Goal: Information Seeking & Learning: Learn about a topic

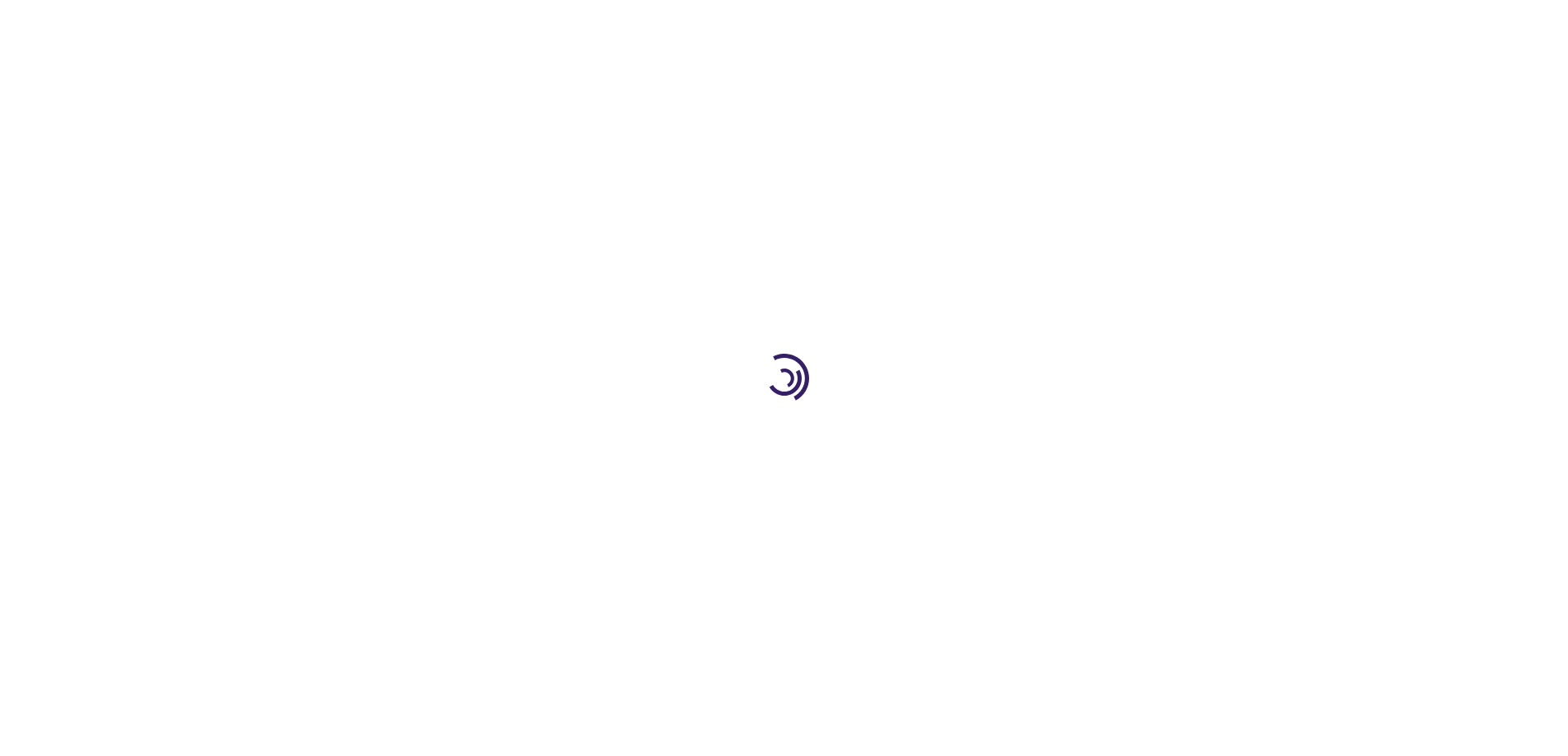
type input "1"
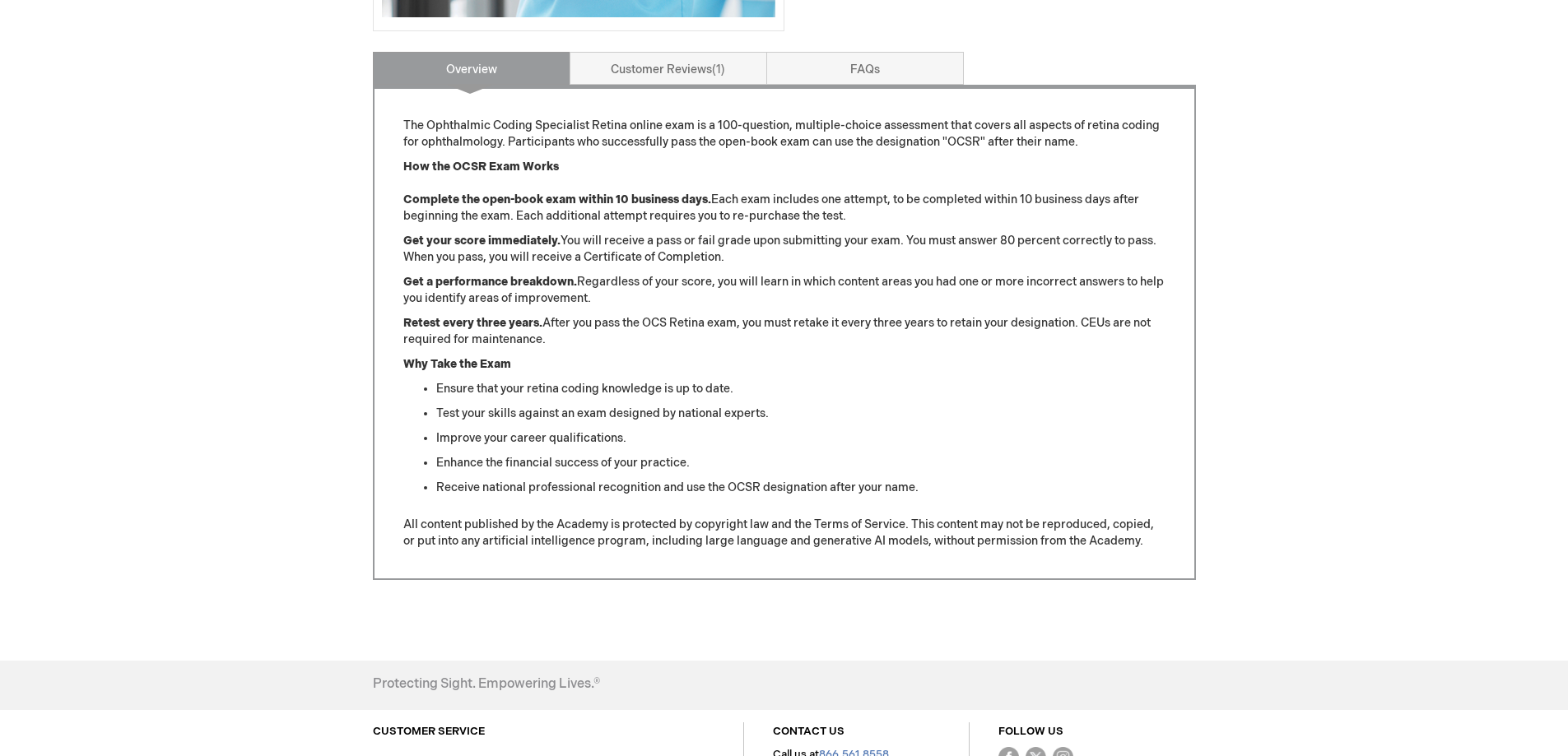
scroll to position [658, 0]
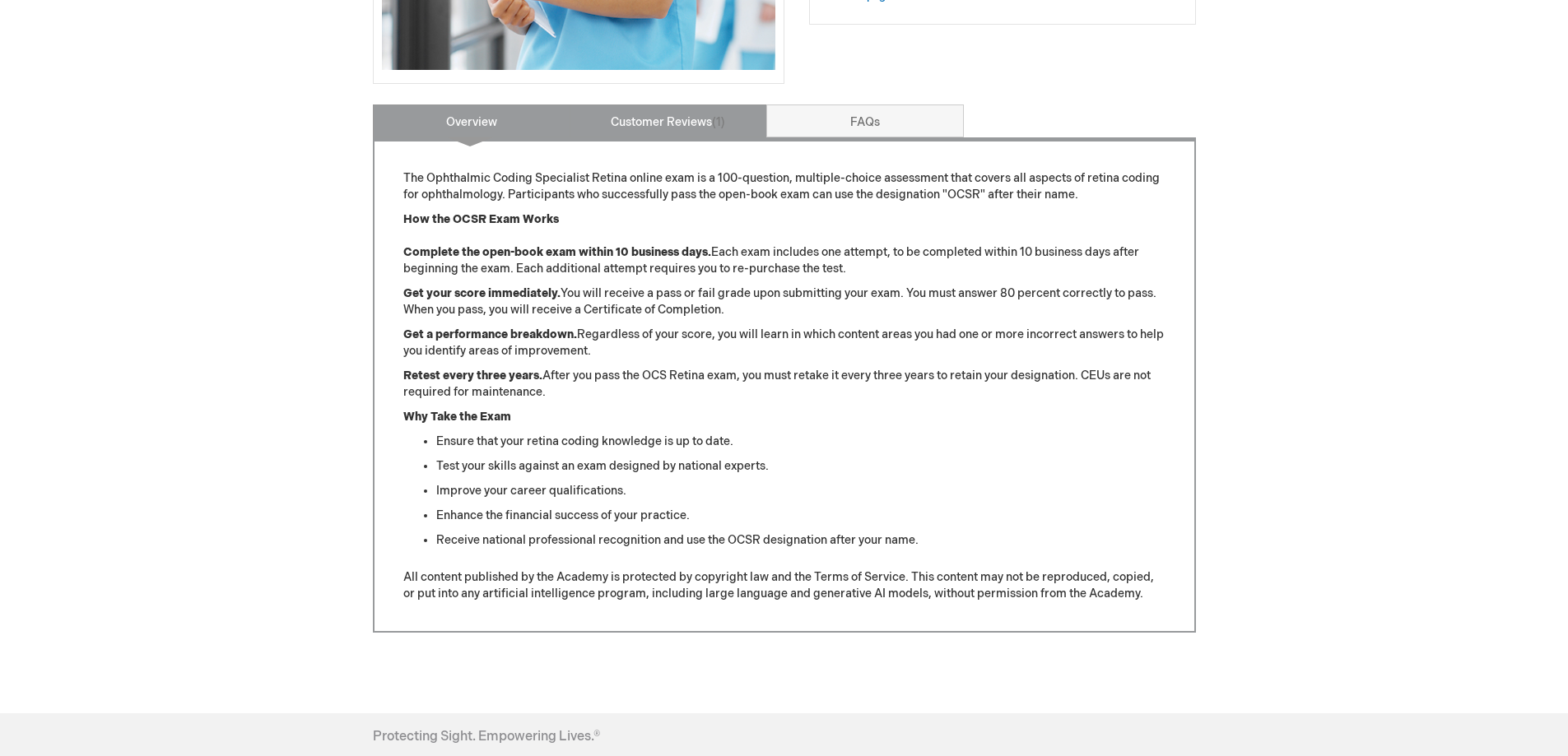
click at [671, 112] on link "Customer Reviews 1" at bounding box center [668, 121] width 197 height 33
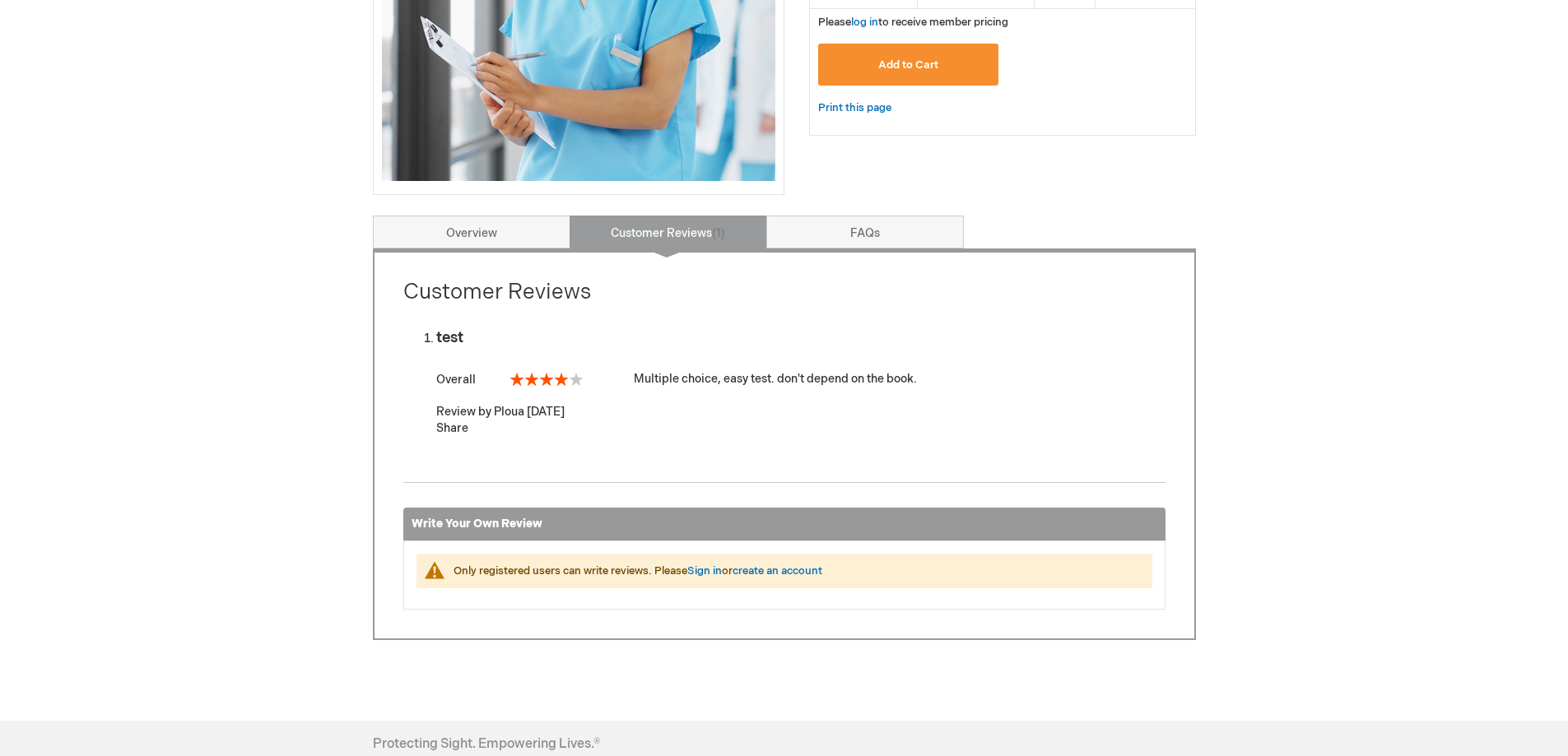
scroll to position [576, 0]
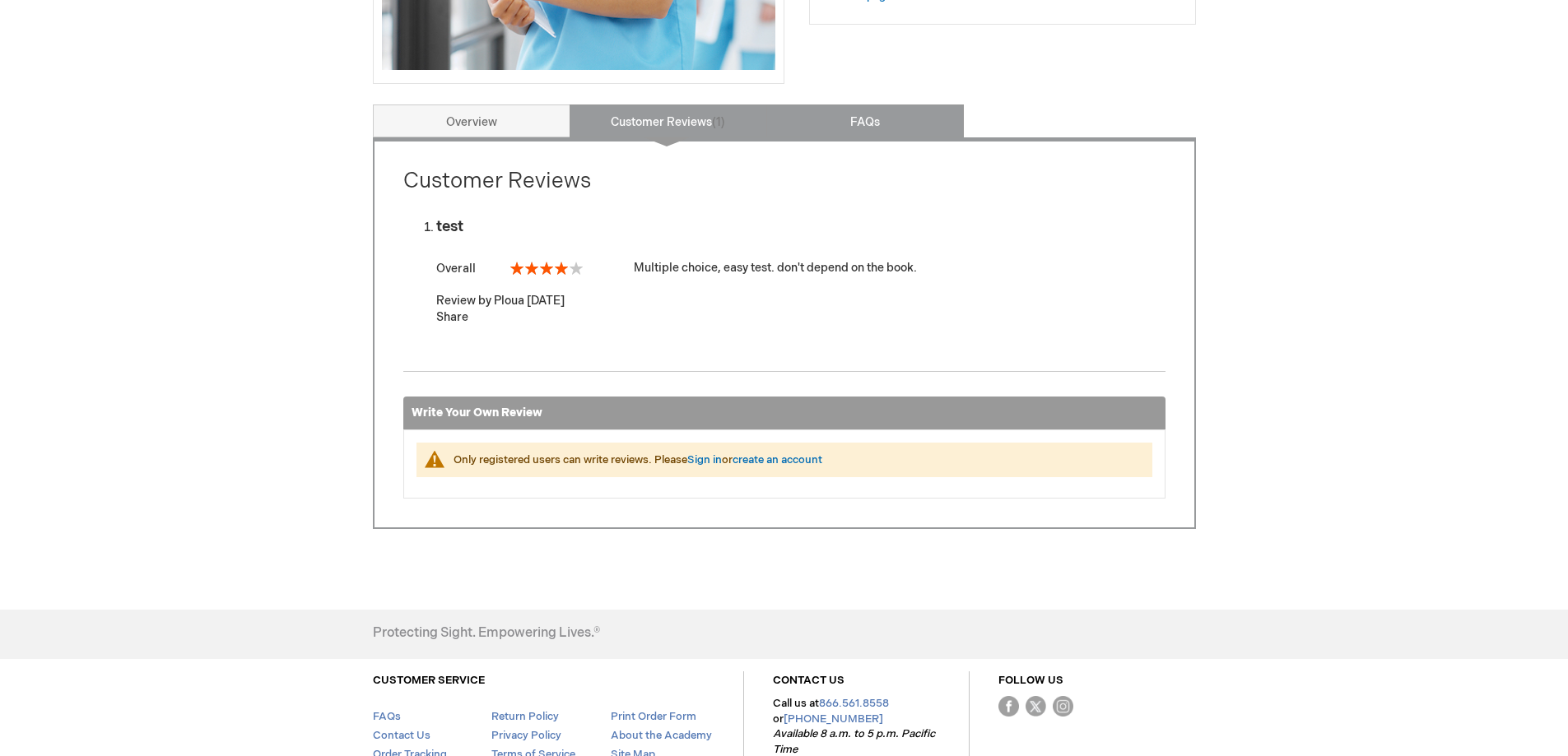
click at [844, 122] on link "FAQs" at bounding box center [865, 121] width 197 height 33
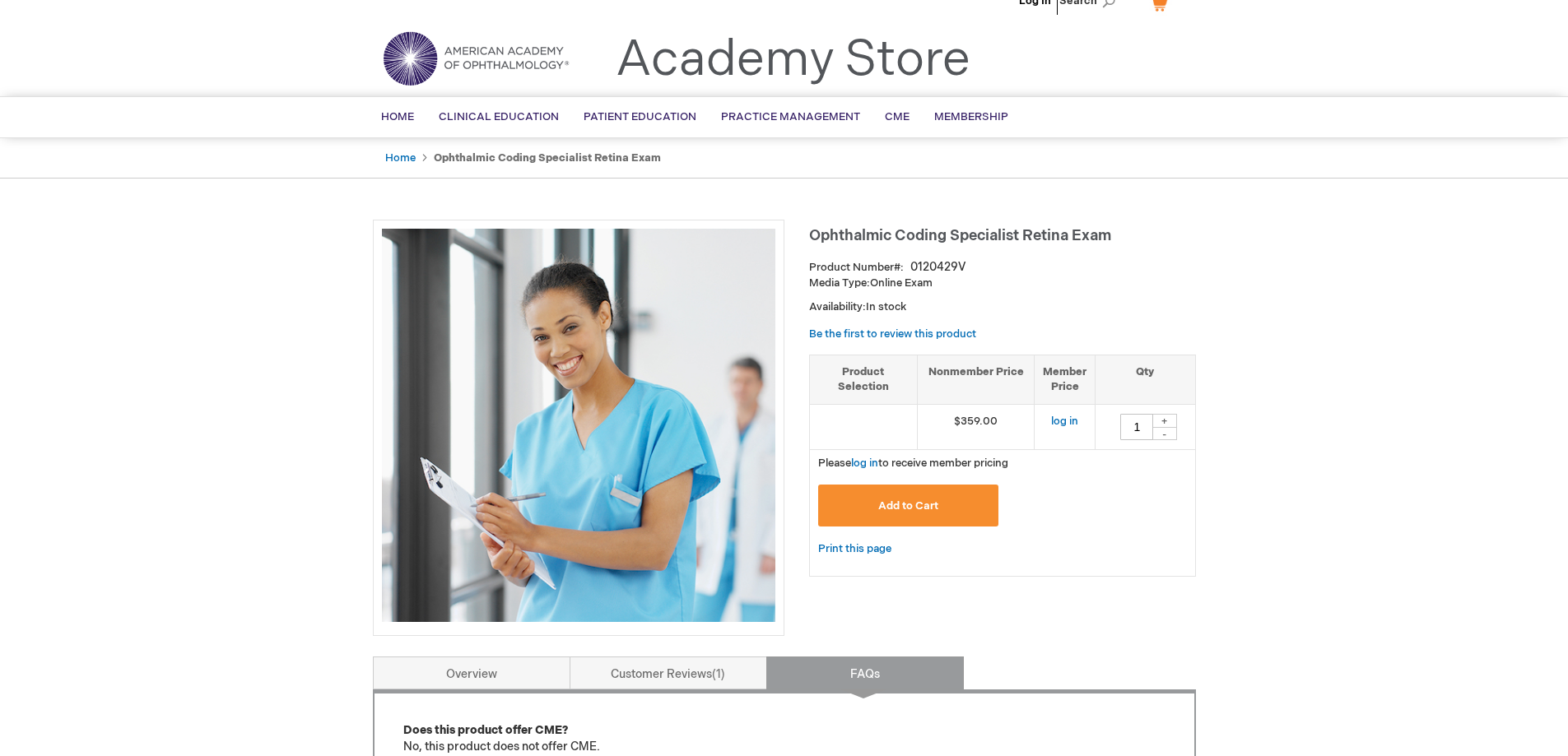
scroll to position [0, 0]
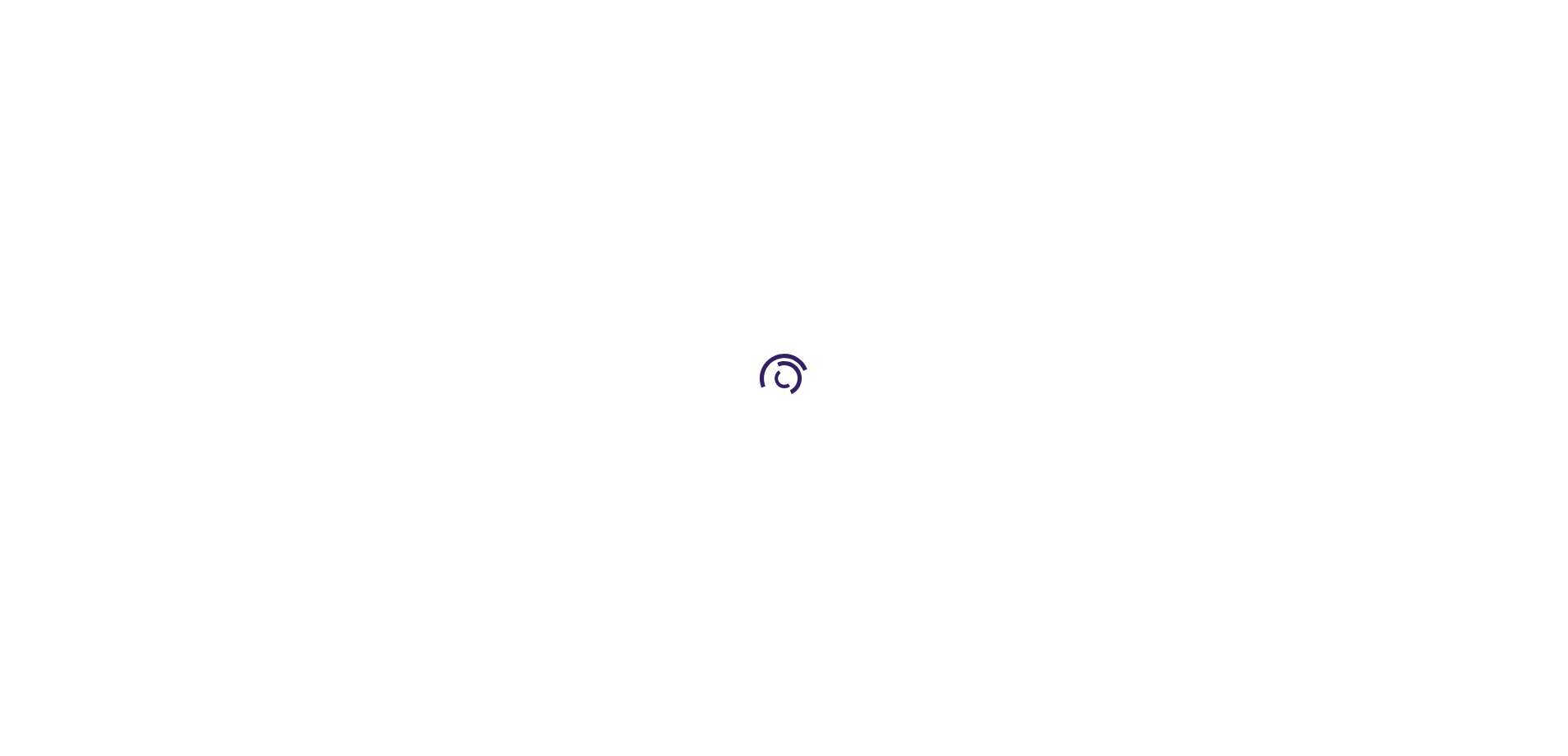
type input "1"
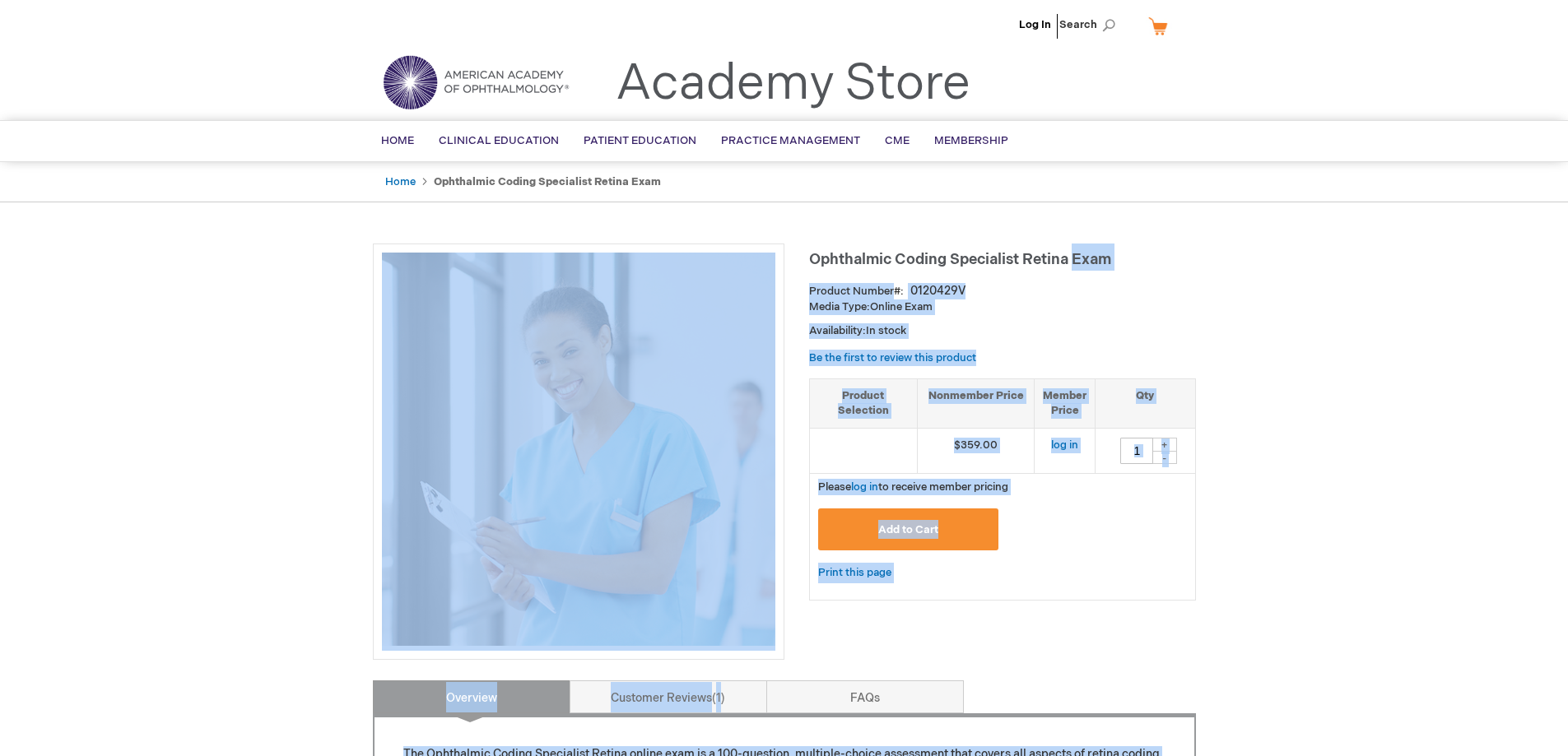
drag, startPoint x: 803, startPoint y: 253, endPoint x: 1071, endPoint y: 269, distance: 268.5
click at [1071, 269] on div "Ophthalmic Coding Specialist Retina Exam Product Number 0120429V Media Type: On…" at bounding box center [784, 756] width 823 height 1026
click at [1119, 269] on h1 "Ophthalmic Coding Specialist Retina Exam" at bounding box center [1001, 257] width 387 height 27
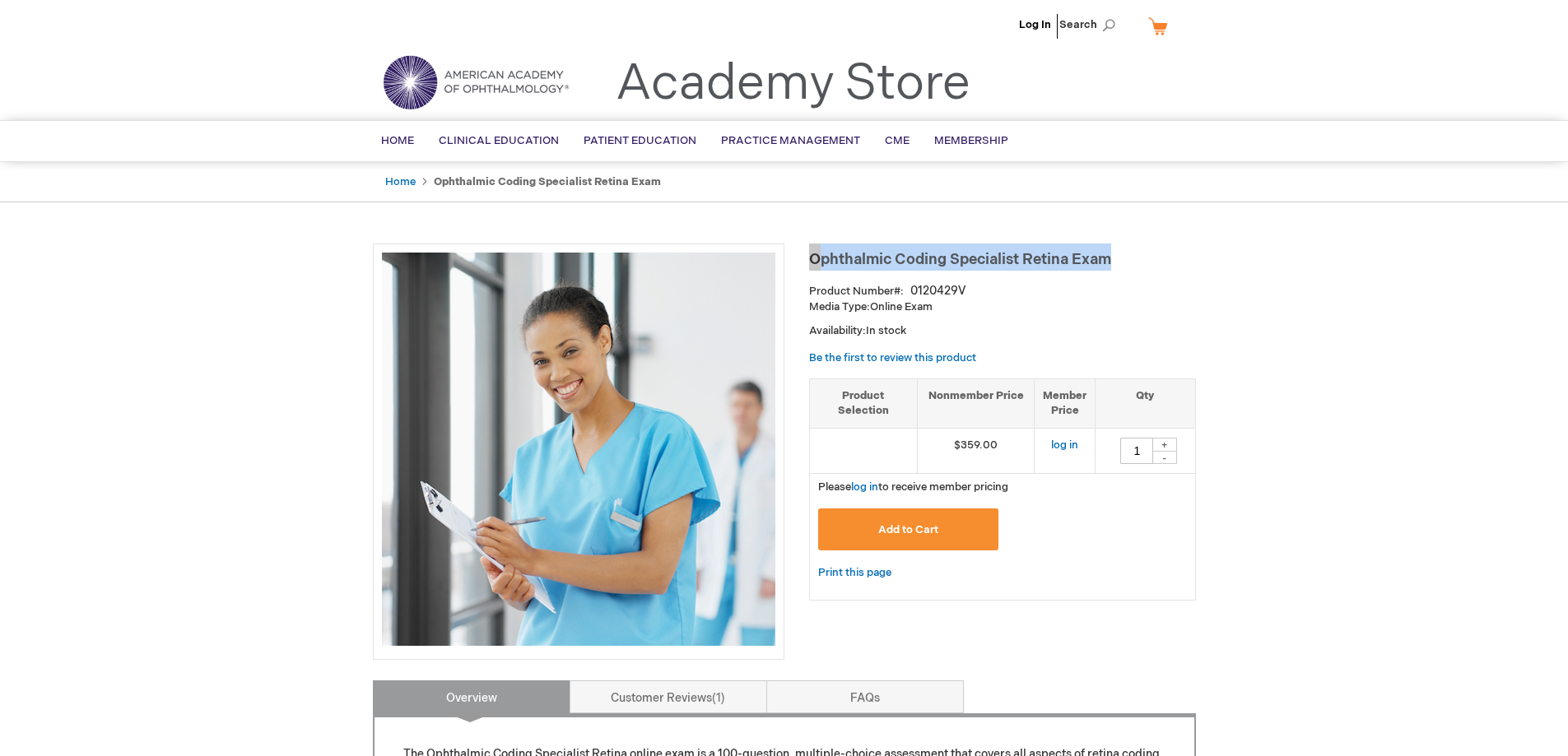
drag, startPoint x: 1119, startPoint y: 262, endPoint x: 808, endPoint y: 245, distance: 311.5
click at [808, 245] on h1 "Ophthalmic Coding Specialist Retina Exam" at bounding box center [1001, 257] width 387 height 27
copy span "Ophthalmic Coding Specialist Retina Exam"
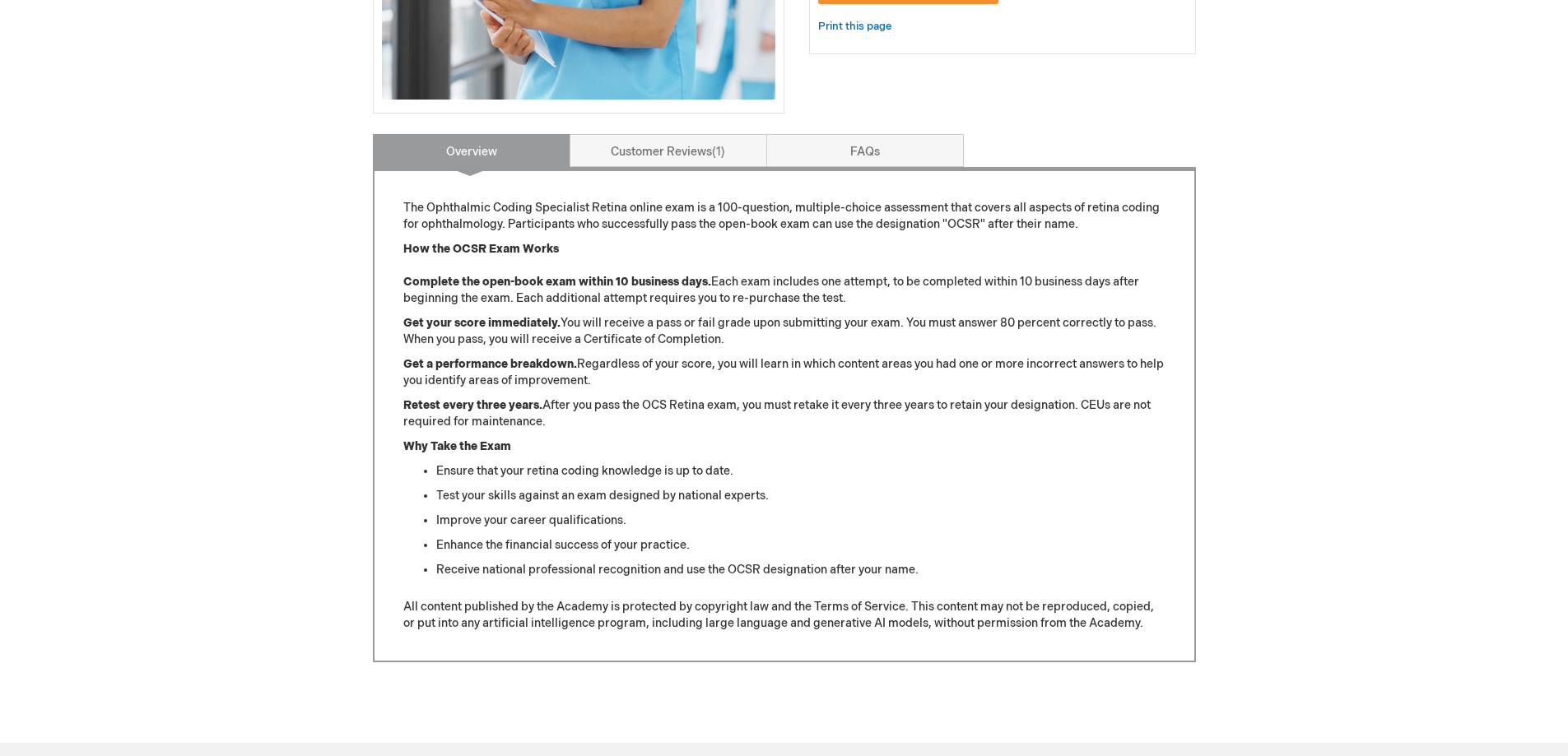
scroll to position [576, 0]
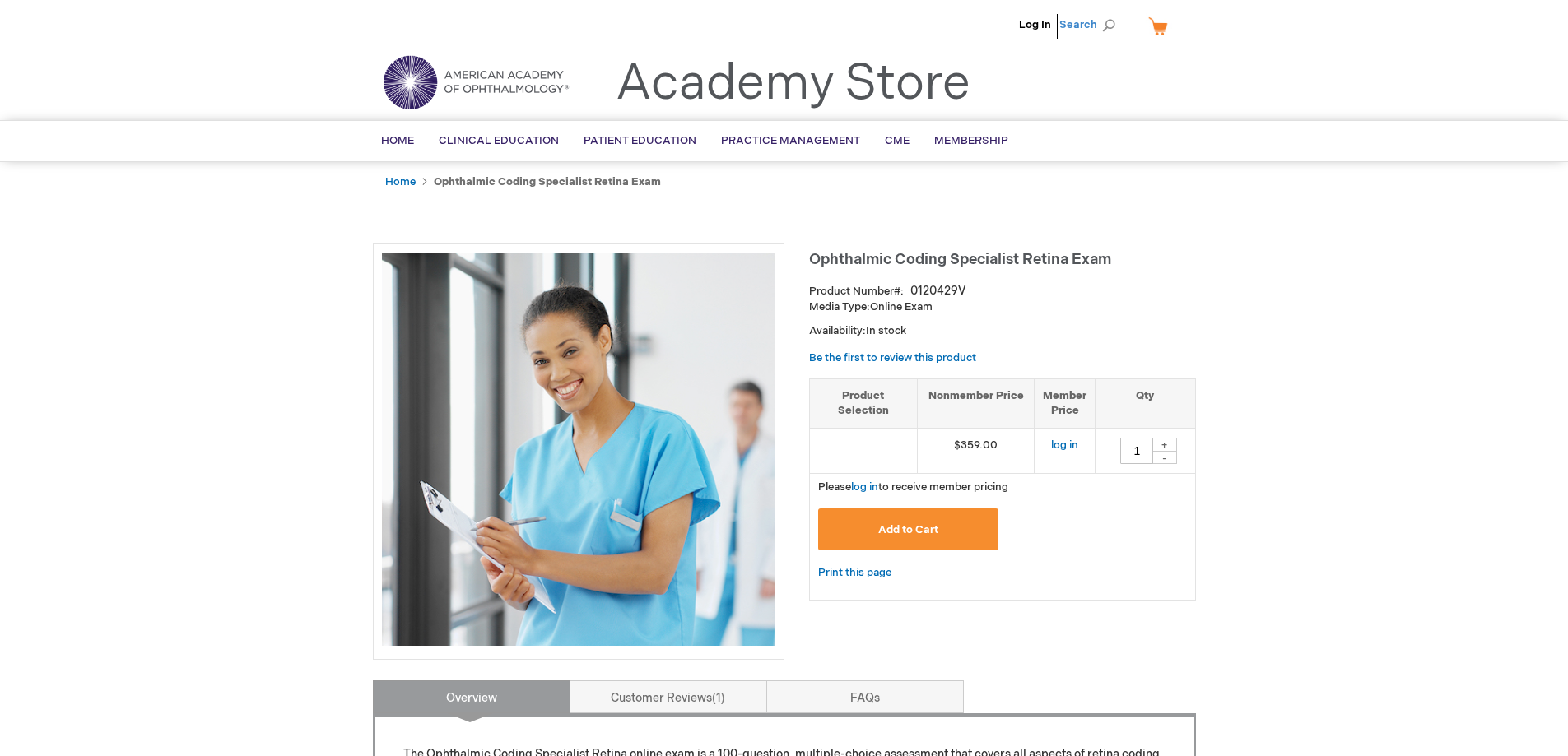
click at [1072, 22] on span "Search" at bounding box center [1091, 25] width 63 height 33
click at [964, 30] on input "Search" at bounding box center [1013, 25] width 171 height 27
type input "retina"
click at [1102, 12] on button "Search" at bounding box center [1108, 25] width 13 height 27
